Goal: Find contact information: Find contact information

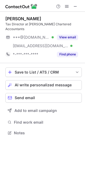
scroll to position [125, 85]
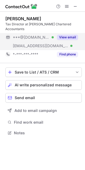
click at [23, 35] on span "***@[DOMAIN_NAME]" at bounding box center [31, 37] width 37 height 5
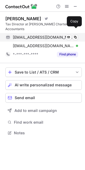
click at [30, 35] on span "[EMAIL_ADDRESS][DOMAIN_NAME]" at bounding box center [43, 37] width 61 height 5
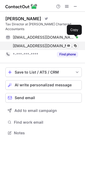
click at [27, 44] on span "[EMAIL_ADDRESS][DOMAIN_NAME]" at bounding box center [43, 46] width 61 height 5
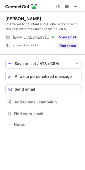
scroll to position [121, 85]
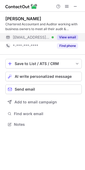
click at [30, 38] on span "[EMAIL_ADDRESS][DOMAIN_NAME]" at bounding box center [31, 37] width 37 height 5
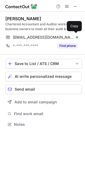
click at [30, 38] on span "[EMAIL_ADDRESS][DOMAIN_NAME]" at bounding box center [43, 37] width 61 height 5
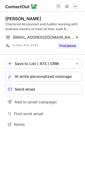
click at [75, 8] on span at bounding box center [75, 6] width 4 height 4
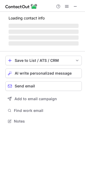
scroll to position [3, 3]
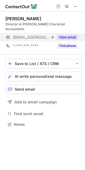
click at [33, 35] on span "[EMAIL_ADDRESS][DOMAIN_NAME]" at bounding box center [31, 37] width 37 height 5
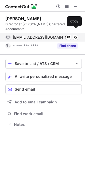
click at [31, 35] on span "davidwebb@edwardsaccountants.co.uk" at bounding box center [43, 37] width 61 height 5
drag, startPoint x: 49, startPoint y: 33, endPoint x: 8, endPoint y: 35, distance: 41.2
click at [49, 35] on span "davidwebb@edwardsaccountants.co.uk" at bounding box center [43, 37] width 61 height 5
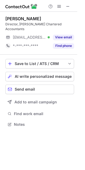
scroll to position [116, 85]
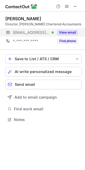
click at [17, 35] on div "***@british-business-bank.co.uk Verified" at bounding box center [29, 32] width 48 height 9
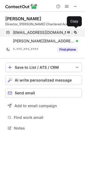
click at [33, 33] on span "neiltaylor@edwardsaccountants.co.uk" at bounding box center [43, 32] width 61 height 5
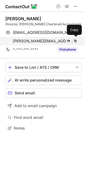
click at [33, 42] on span "neil.taylor@british-business-bank.co.uk" at bounding box center [43, 41] width 61 height 5
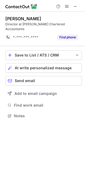
scroll to position [3, 3]
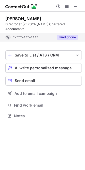
click at [28, 36] on div "*-***-***-****" at bounding box center [29, 37] width 48 height 9
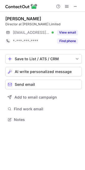
scroll to position [116, 85]
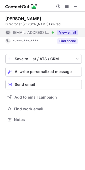
click at [19, 33] on span "[EMAIL_ADDRESS][DOMAIN_NAME]" at bounding box center [31, 32] width 37 height 5
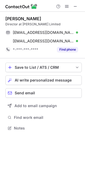
scroll to position [125, 85]
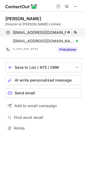
drag, startPoint x: 20, startPoint y: 33, endPoint x: 17, endPoint y: 32, distance: 2.7
click at [21, 32] on span "rob@godfreywilson.co.uk" at bounding box center [43, 32] width 61 height 5
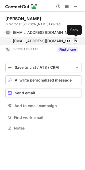
click at [40, 39] on span "rob@godfreywilson.co.uk" at bounding box center [43, 41] width 61 height 5
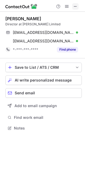
click at [73, 6] on span at bounding box center [75, 6] width 4 height 4
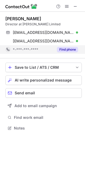
click at [28, 52] on span "*-***-***-****" at bounding box center [25, 49] width 25 height 5
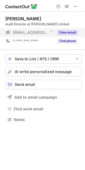
scroll to position [3, 3]
drag, startPoint x: 43, startPoint y: 36, endPoint x: 41, endPoint y: 34, distance: 3.2
click at [43, 36] on div "[EMAIL_ADDRESS][DOMAIN_NAME]" at bounding box center [29, 32] width 48 height 9
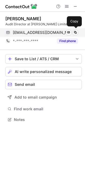
drag, startPoint x: 40, startPoint y: 31, endPoint x: 1, endPoint y: 34, distance: 38.3
click at [38, 32] on span "[EMAIL_ADDRESS][DOMAIN_NAME]" at bounding box center [42, 32] width 59 height 5
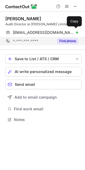
click at [28, 41] on span "*-***-***-****" at bounding box center [25, 41] width 25 height 5
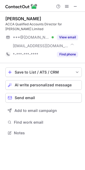
scroll to position [129, 85]
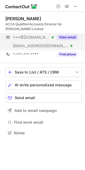
click at [69, 39] on button "View email" at bounding box center [67, 37] width 21 height 5
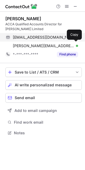
click at [32, 38] on span "joshmiturner@gmail.com" at bounding box center [43, 37] width 61 height 5
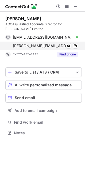
click at [36, 46] on span "josh@godfreywilson.co.uk" at bounding box center [43, 46] width 61 height 5
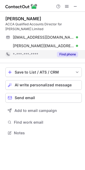
click at [32, 52] on span "*-***-***-****" at bounding box center [25, 54] width 25 height 5
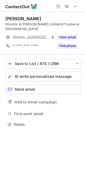
scroll to position [121, 85]
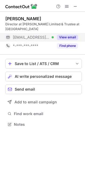
click at [33, 37] on span "***@godfreywilson.co.uk" at bounding box center [31, 37] width 37 height 5
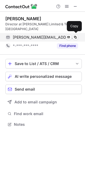
click at [34, 37] on span "alison@godfreywilson.co.uk" at bounding box center [43, 37] width 61 height 5
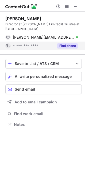
click at [28, 44] on span "*-***-***-****" at bounding box center [25, 46] width 25 height 5
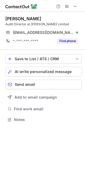
scroll to position [116, 85]
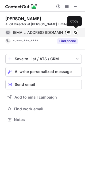
click at [43, 33] on span "guy@godfreywilson.co.uk" at bounding box center [43, 32] width 61 height 5
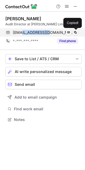
click at [43, 33] on span "guy@godfreywilson.co.uk" at bounding box center [43, 32] width 61 height 5
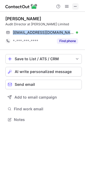
click at [75, 6] on span at bounding box center [75, 6] width 4 height 4
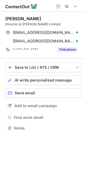
scroll to position [125, 85]
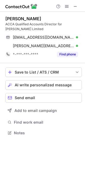
scroll to position [129, 85]
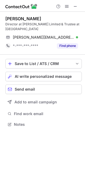
scroll to position [121, 85]
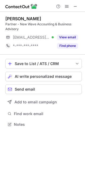
scroll to position [121, 85]
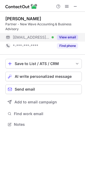
click at [41, 38] on span "***@new-wave.com.au" at bounding box center [31, 37] width 37 height 5
click at [39, 36] on span "***@new-wave.com.au" at bounding box center [42, 37] width 59 height 5
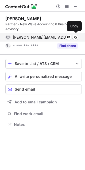
click at [26, 37] on span "shaneel@new-wave.com.au" at bounding box center [43, 37] width 61 height 5
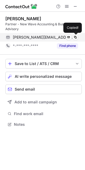
click at [28, 37] on span "shaneel@new-wave.com.au" at bounding box center [43, 37] width 61 height 5
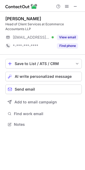
scroll to position [121, 85]
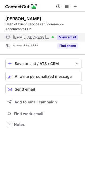
click at [39, 39] on span "[EMAIL_ADDRESS][DOMAIN_NAME]" at bounding box center [31, 37] width 37 height 5
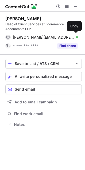
click at [33, 38] on span "chris@ecommerceaccountants.co.uk" at bounding box center [43, 37] width 61 height 5
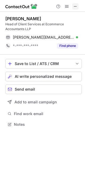
click at [75, 6] on span at bounding box center [75, 6] width 4 height 4
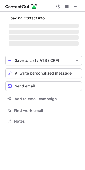
scroll to position [129, 85]
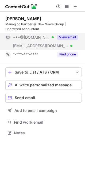
click at [27, 40] on span "***@[DOMAIN_NAME]" at bounding box center [31, 37] width 37 height 5
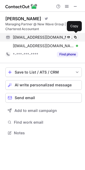
click at [25, 38] on span "[EMAIL_ADDRESS][DOMAIN_NAME]" at bounding box center [43, 37] width 61 height 5
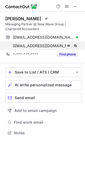
click at [35, 44] on span "[EMAIL_ADDRESS][DOMAIN_NAME]" at bounding box center [43, 46] width 61 height 5
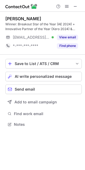
scroll to position [121, 85]
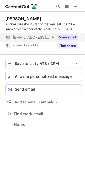
click at [28, 35] on span "***@ecommerceaccountants.co.uk" at bounding box center [31, 37] width 37 height 5
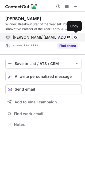
drag, startPoint x: 29, startPoint y: 37, endPoint x: 8, endPoint y: 37, distance: 21.6
click at [29, 37] on span "joe@ecommerceaccountants.co.uk" at bounding box center [43, 37] width 61 height 5
